Goal: Task Accomplishment & Management: Complete application form

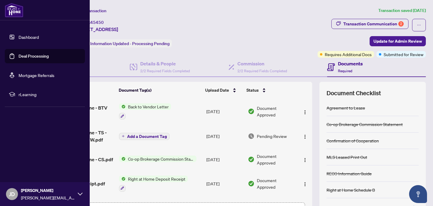
click at [19, 55] on link "Deal Processing" at bounding box center [34, 56] width 30 height 5
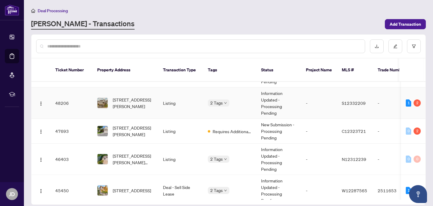
scroll to position [20, 0]
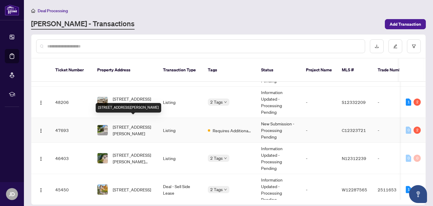
click at [127, 124] on span "[STREET_ADDRESS][PERSON_NAME]" at bounding box center [133, 130] width 41 height 13
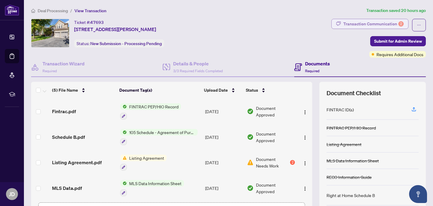
click at [364, 26] on div "Transaction Communication 2" at bounding box center [373, 24] width 60 height 10
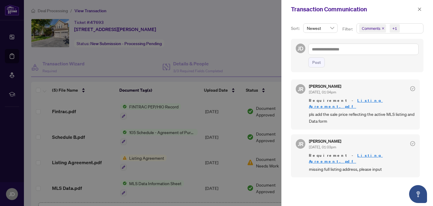
click at [264, 23] on div at bounding box center [216, 103] width 433 height 206
click at [420, 10] on icon "close" at bounding box center [420, 9] width 4 height 4
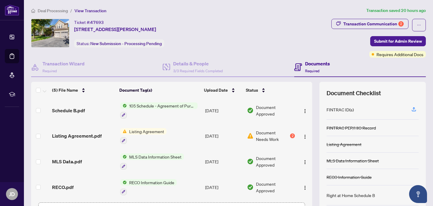
scroll to position [43, 0]
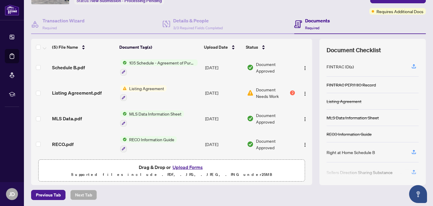
click at [179, 165] on button "Upload Forms" at bounding box center [188, 168] width 34 height 8
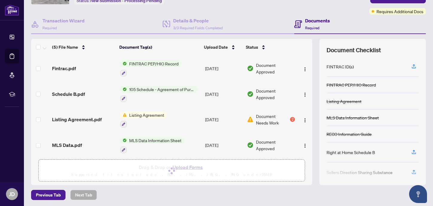
scroll to position [0, 0]
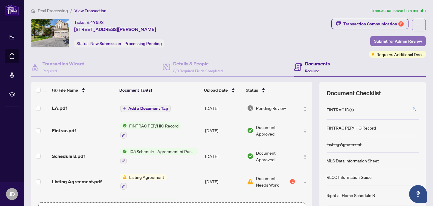
click at [388, 38] on span "Submit for Admin Review" at bounding box center [398, 41] width 48 height 10
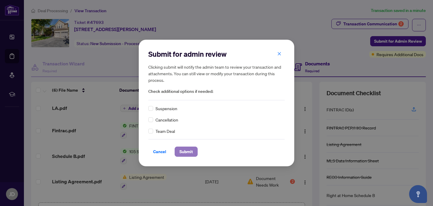
click at [190, 150] on span "Submit" at bounding box center [185, 152] width 13 height 10
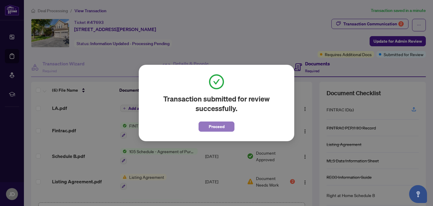
click at [216, 129] on span "Proceed" at bounding box center [217, 127] width 16 height 10
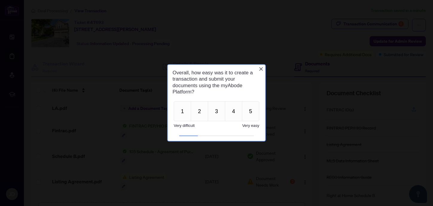
click at [250, 126] on span "Very easy" at bounding box center [250, 126] width 17 height 4
click at [250, 112] on button "5" at bounding box center [250, 111] width 17 height 20
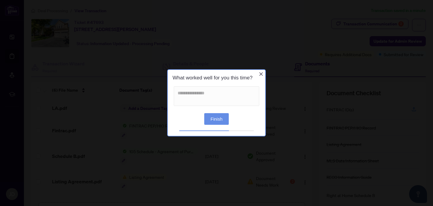
click at [220, 120] on button "Finish" at bounding box center [216, 119] width 25 height 12
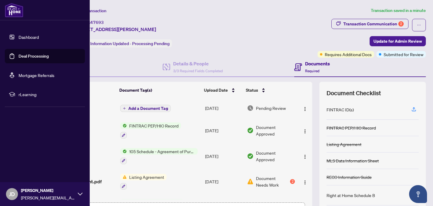
click at [19, 57] on link "Deal Processing" at bounding box center [34, 56] width 30 height 5
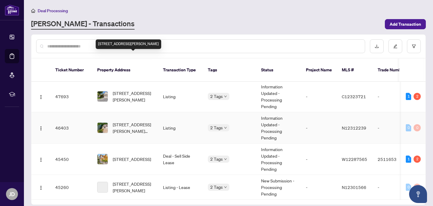
scroll to position [57, 0]
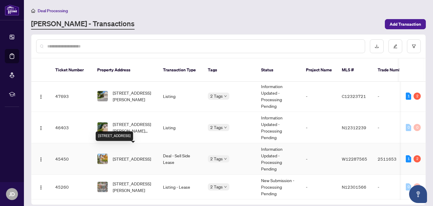
click at [140, 157] on span "[STREET_ADDRESS]" at bounding box center [132, 159] width 38 height 7
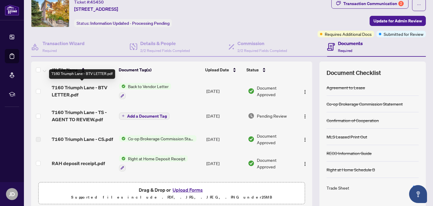
click at [84, 89] on span "7160 Triumph Lane - BTV LETTER.pdf" at bounding box center [83, 91] width 63 height 14
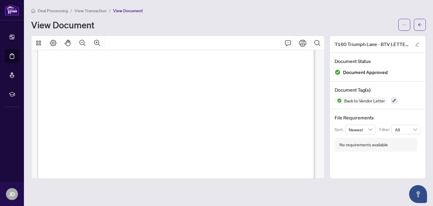
scroll to position [124, 0]
click at [419, 25] on icon "arrow-left" at bounding box center [420, 24] width 4 height 3
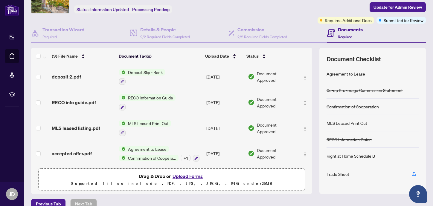
scroll to position [35, 0]
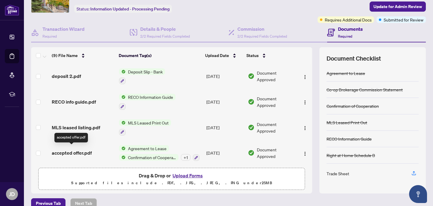
click at [78, 152] on span "accepted offer.pdf" at bounding box center [72, 153] width 40 height 7
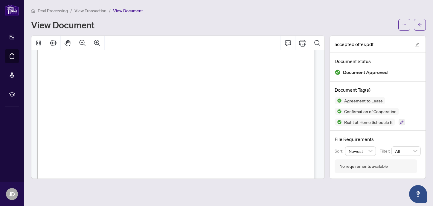
scroll to position [19, 0]
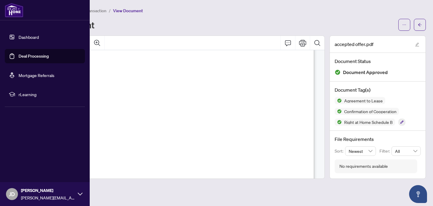
click at [22, 59] on link "Deal Processing" at bounding box center [34, 56] width 30 height 5
